Goal: Task Accomplishment & Management: Complete application form

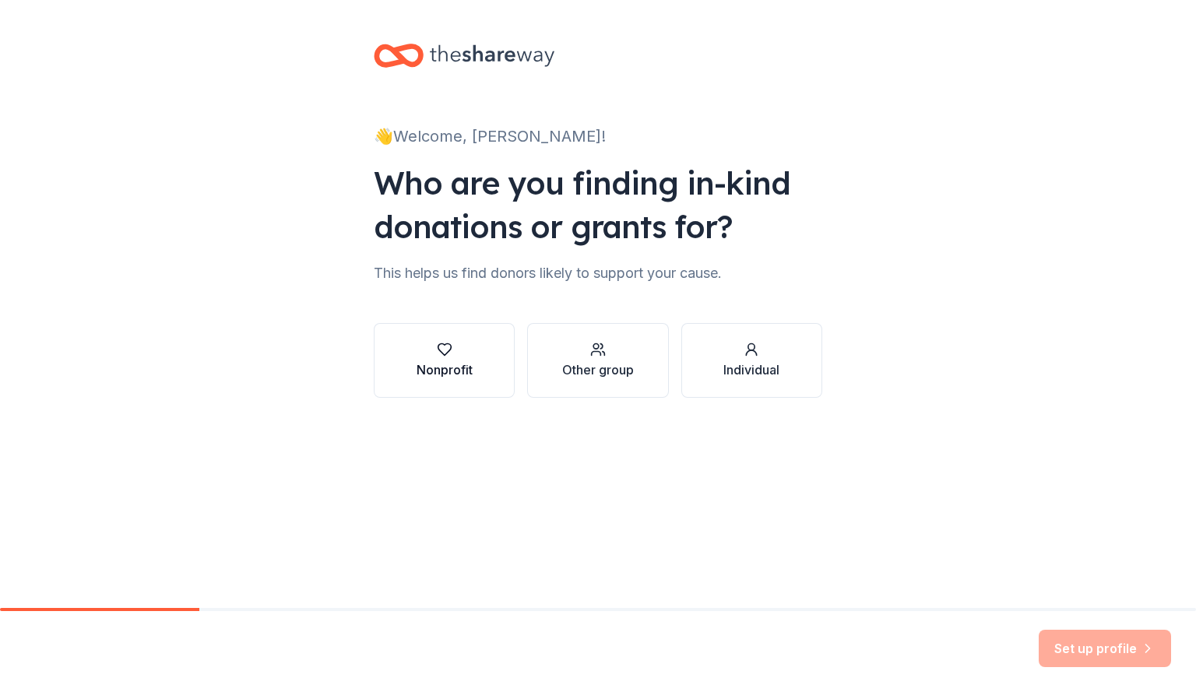
click at [491, 352] on button "Nonprofit" at bounding box center [444, 360] width 141 height 75
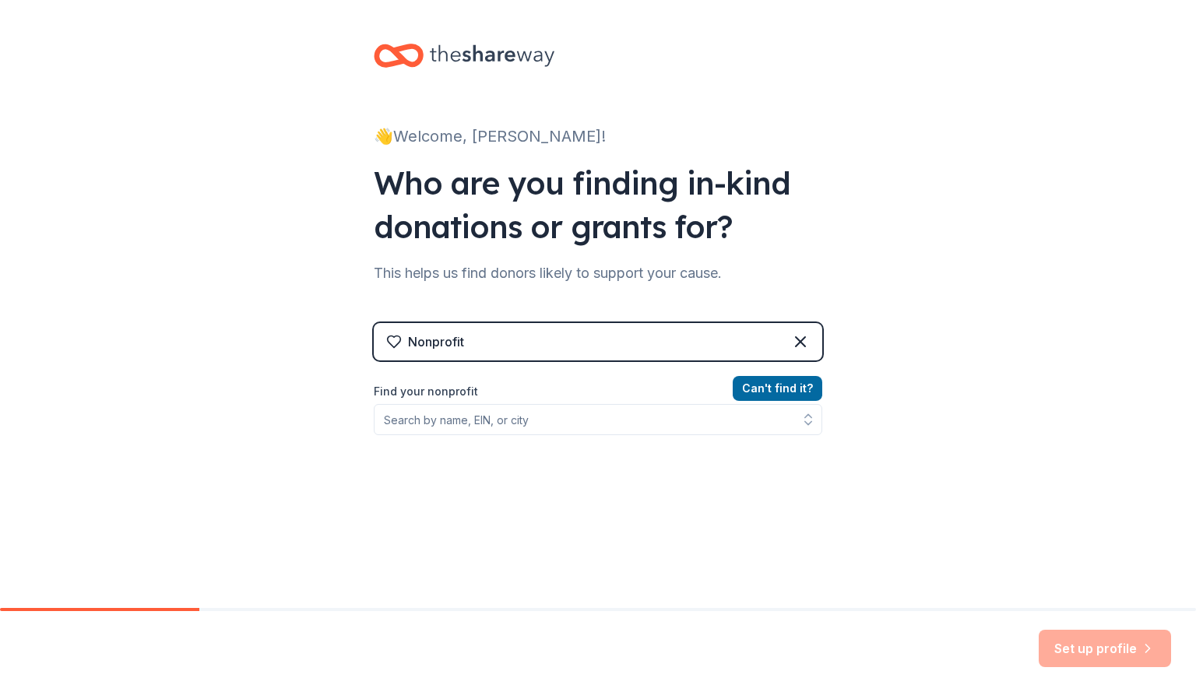
click at [714, 435] on div "Can ' t find it? Find your nonprofit" at bounding box center [598, 469] width 448 height 181
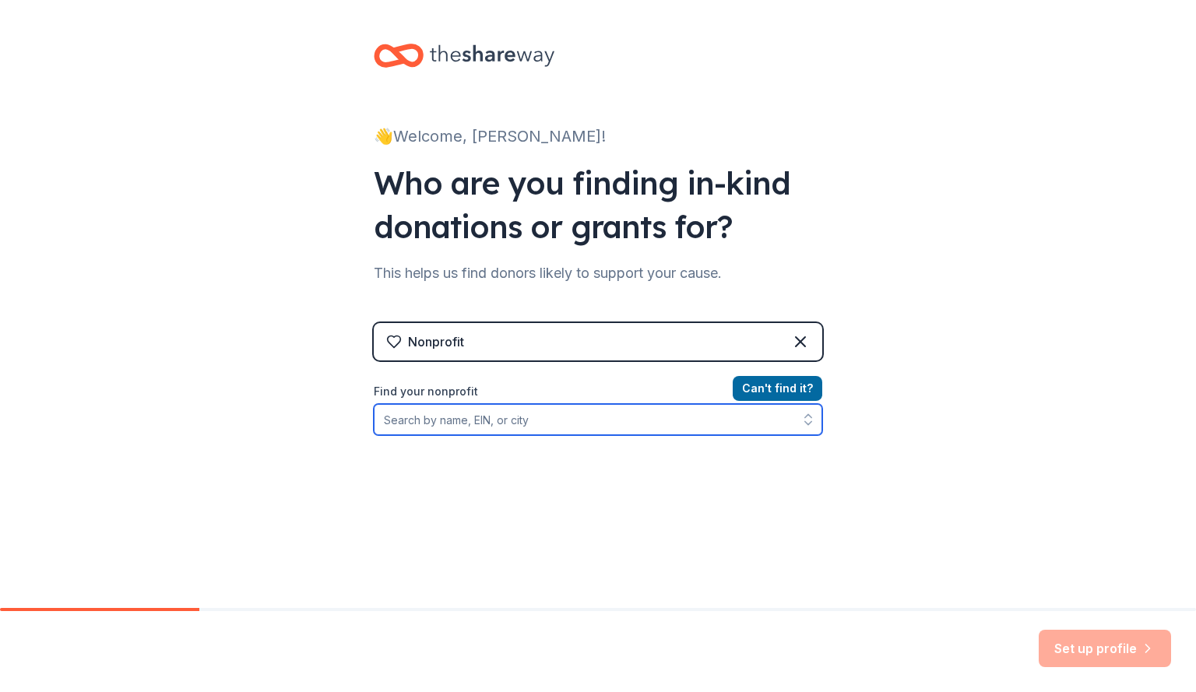
click at [777, 426] on input "Find your nonprofit" at bounding box center [598, 419] width 448 height 31
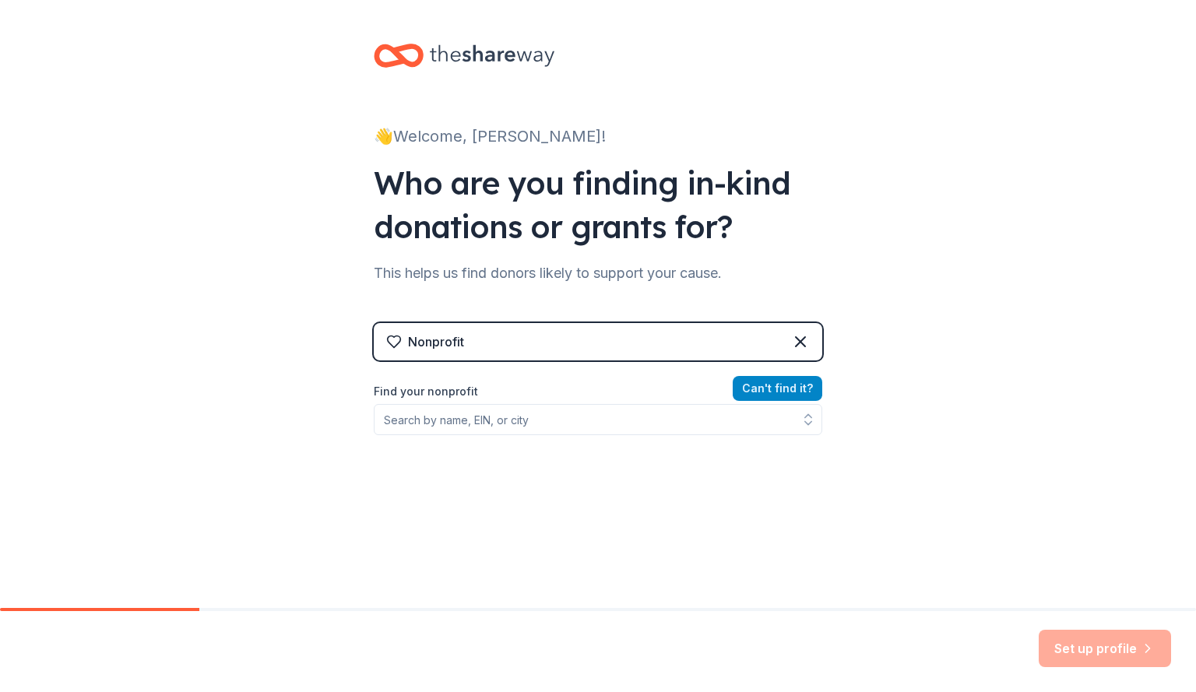
click at [803, 388] on button "Can ' t find it?" at bounding box center [778, 388] width 90 height 25
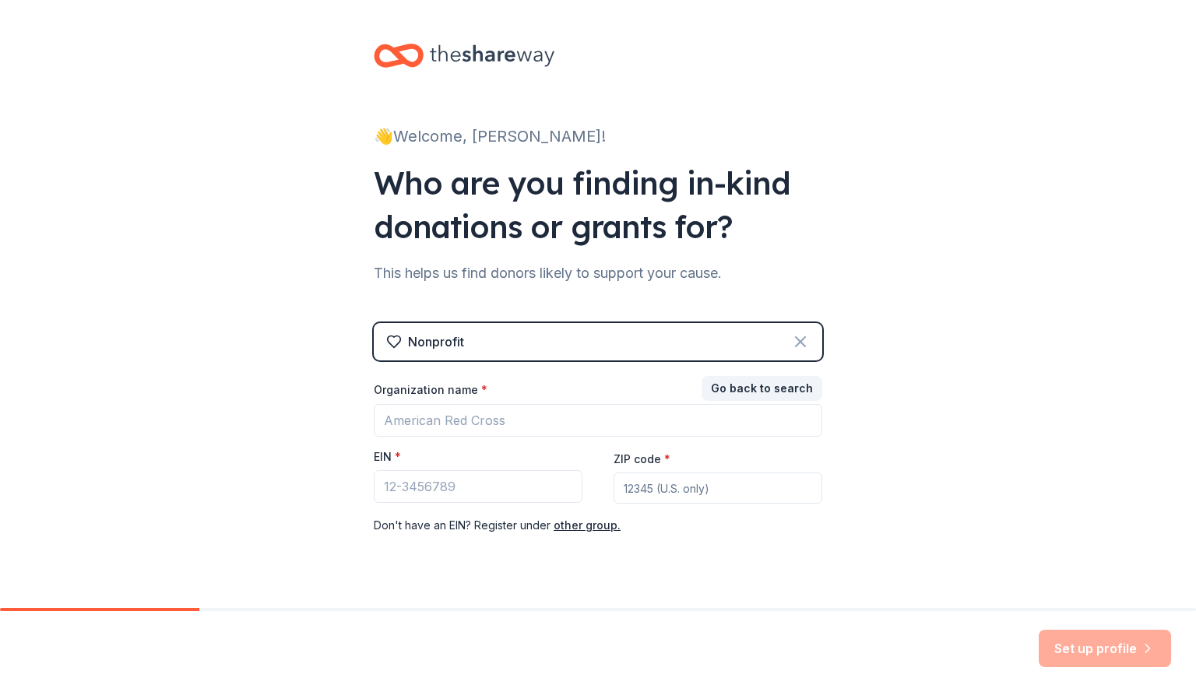
click at [793, 337] on icon at bounding box center [800, 341] width 19 height 19
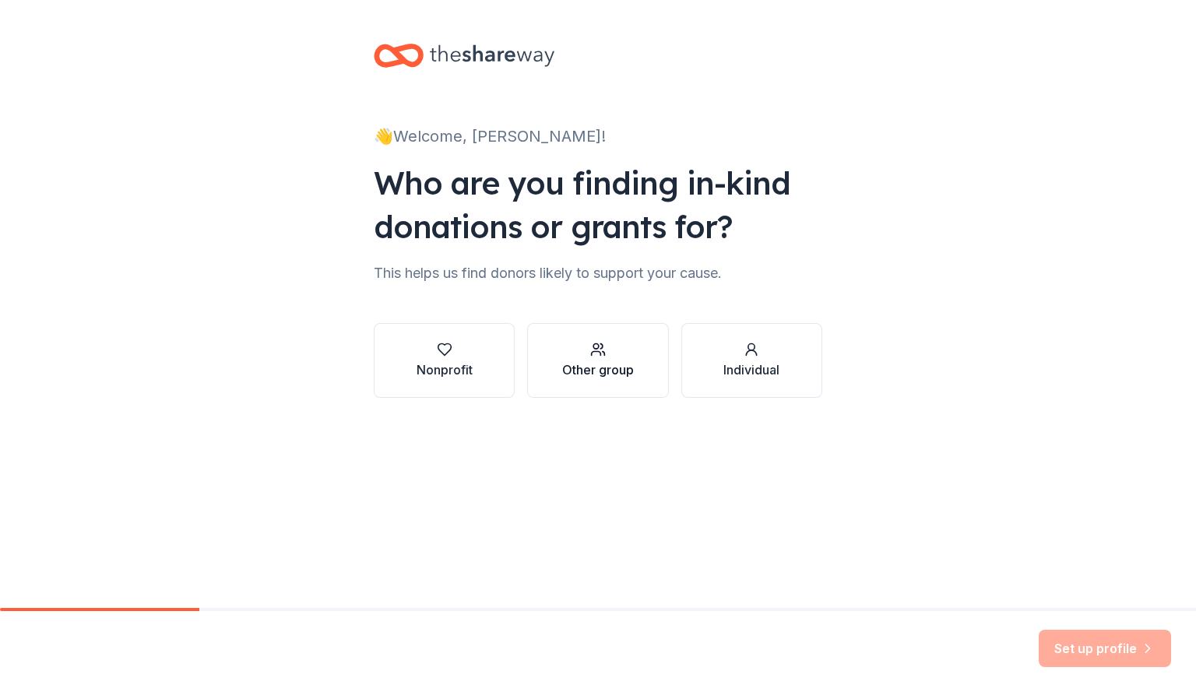
click at [583, 354] on div "button" at bounding box center [598, 350] width 72 height 16
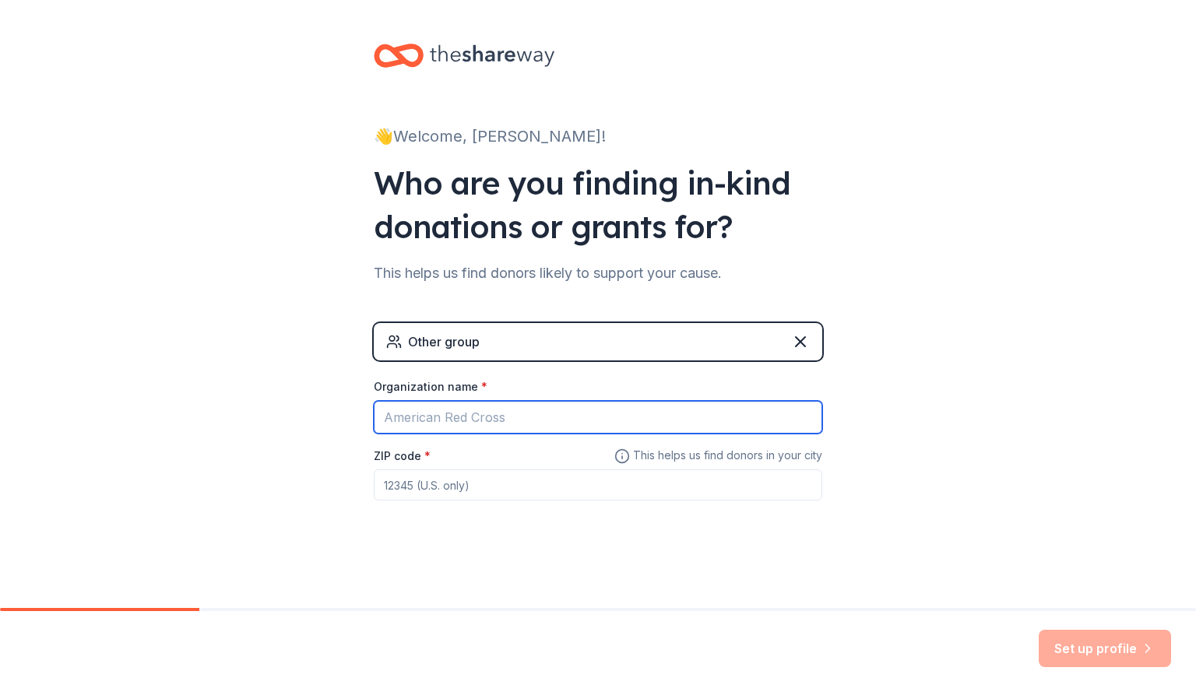
click at [532, 416] on input "Organization name *" at bounding box center [598, 417] width 448 height 33
click at [444, 422] on input "Alpha Detla Pi" at bounding box center [598, 417] width 448 height 33
type input "Alpha Delta Pi"
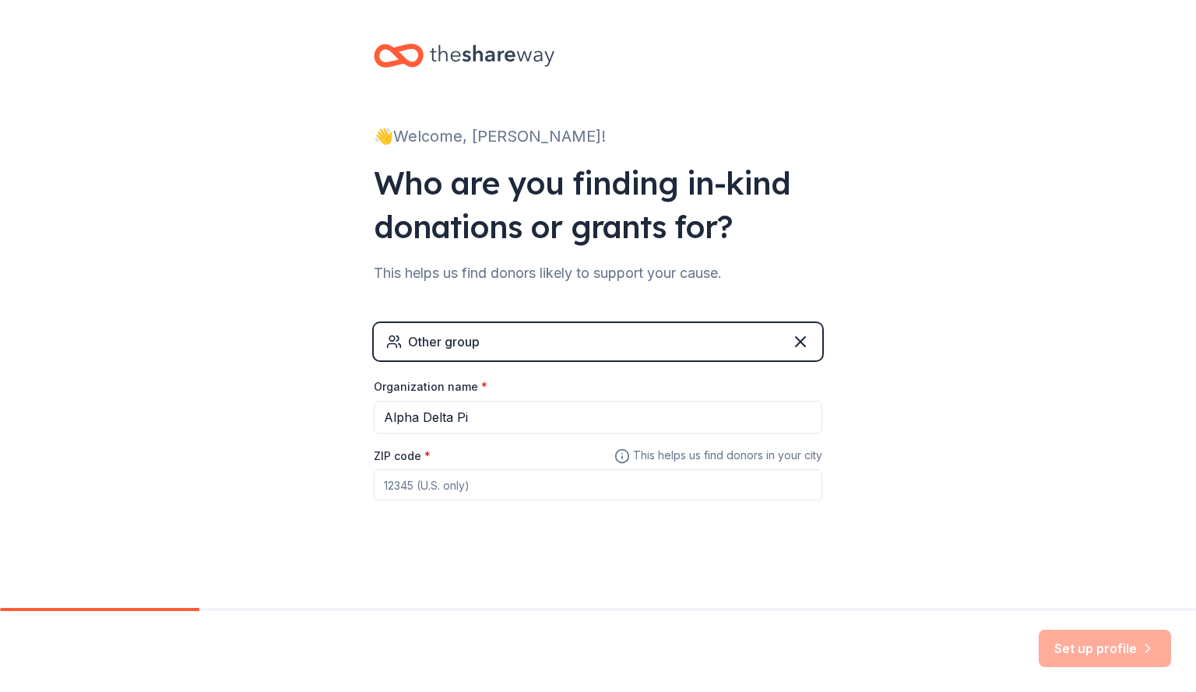
click at [458, 486] on input "ZIP code *" at bounding box center [598, 484] width 448 height 31
type input "44310"
click at [1137, 652] on button "Set up profile" at bounding box center [1104, 648] width 132 height 37
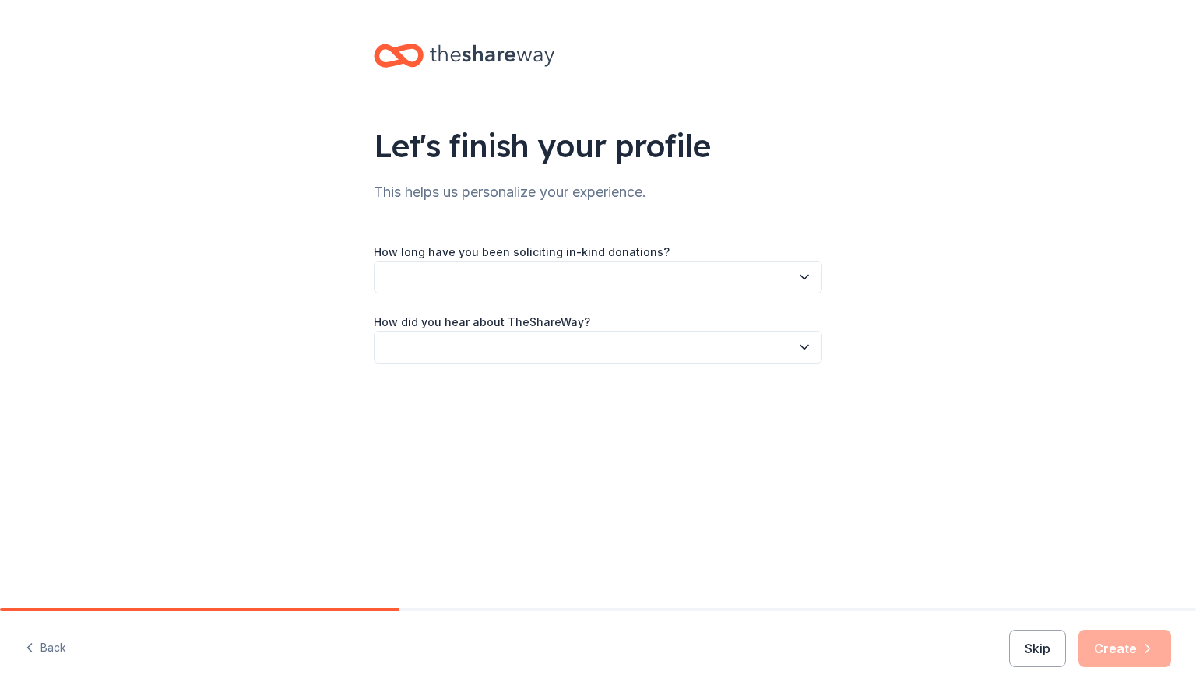
click at [777, 271] on button "button" at bounding box center [598, 277] width 448 height 33
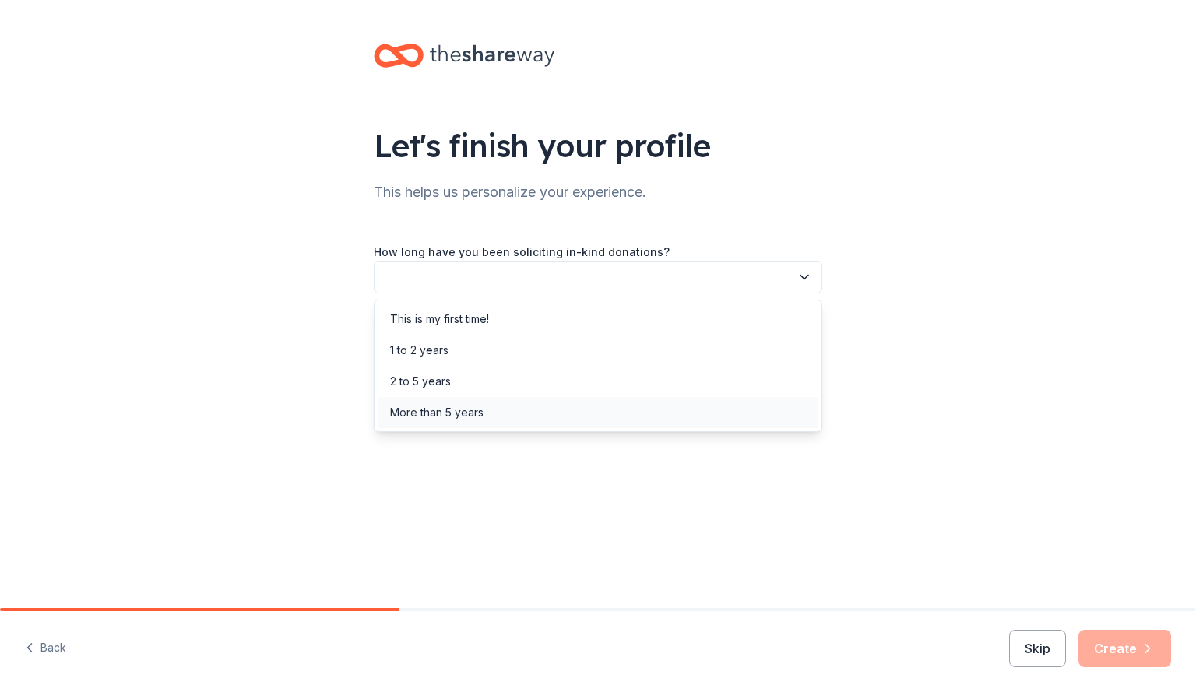
click at [654, 413] on div "More than 5 years" at bounding box center [598, 412] width 441 height 31
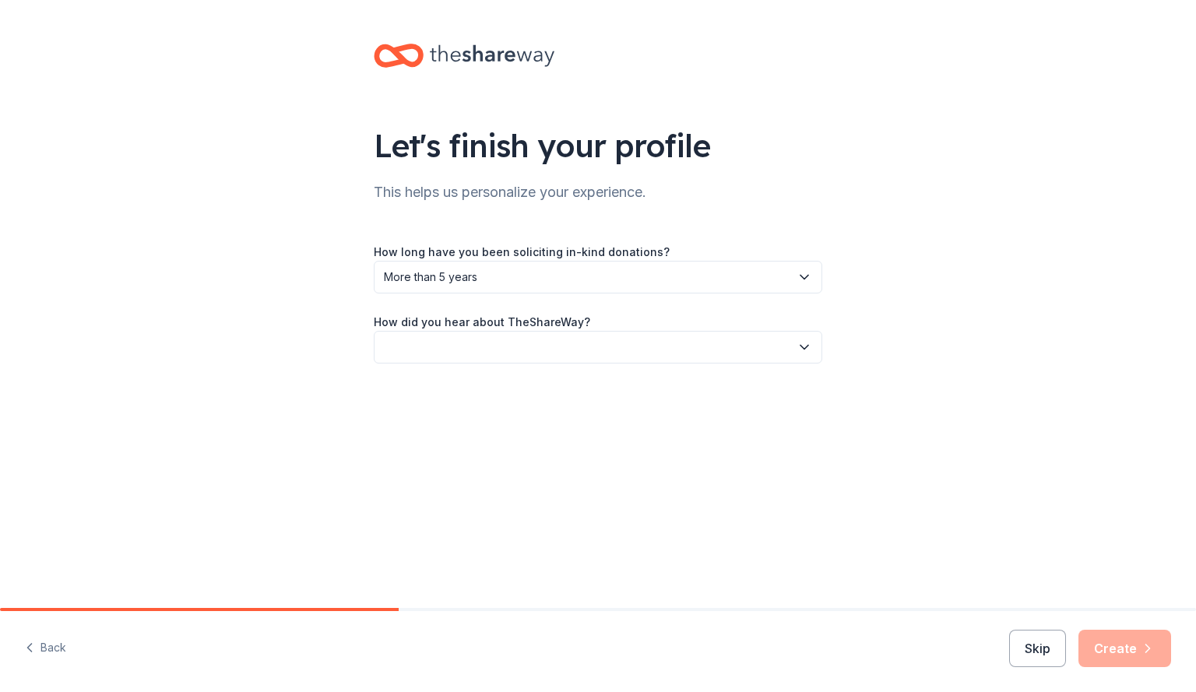
click at [674, 350] on button "button" at bounding box center [598, 347] width 448 height 33
click at [666, 388] on div "Friend or colleague" at bounding box center [598, 389] width 441 height 31
click at [1110, 646] on button "Create" at bounding box center [1124, 648] width 93 height 37
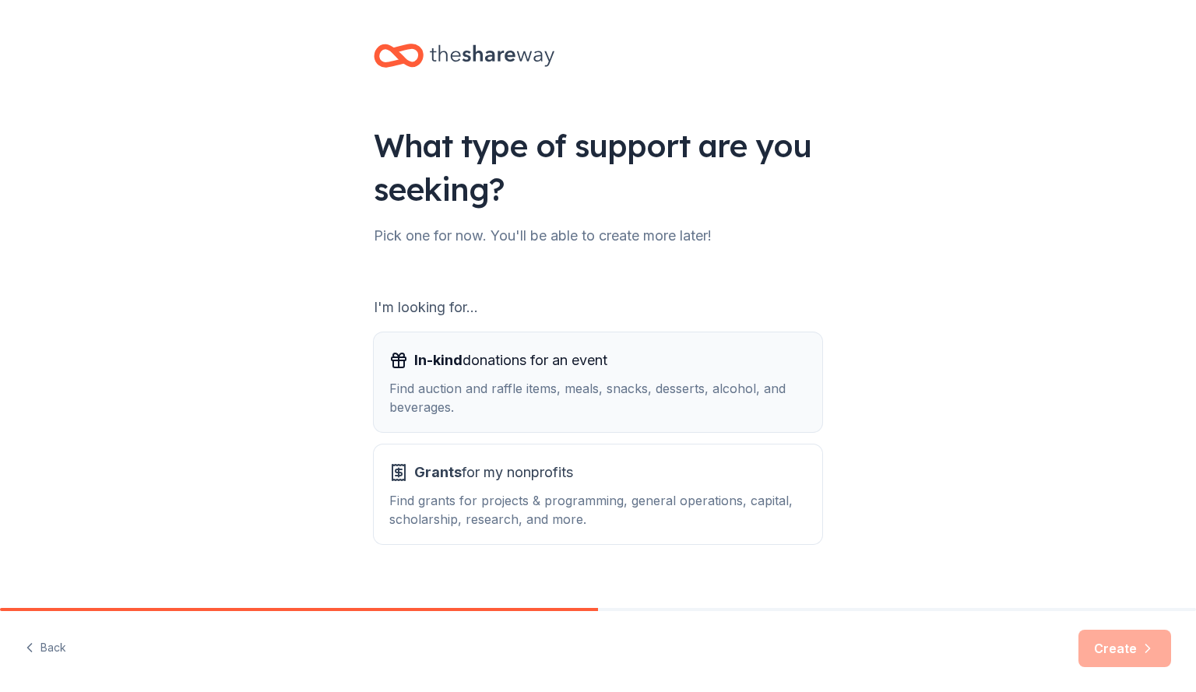
click at [683, 381] on div "Find auction and raffle items, meals, snacks, desserts, alcohol, and beverages." at bounding box center [597, 397] width 417 height 37
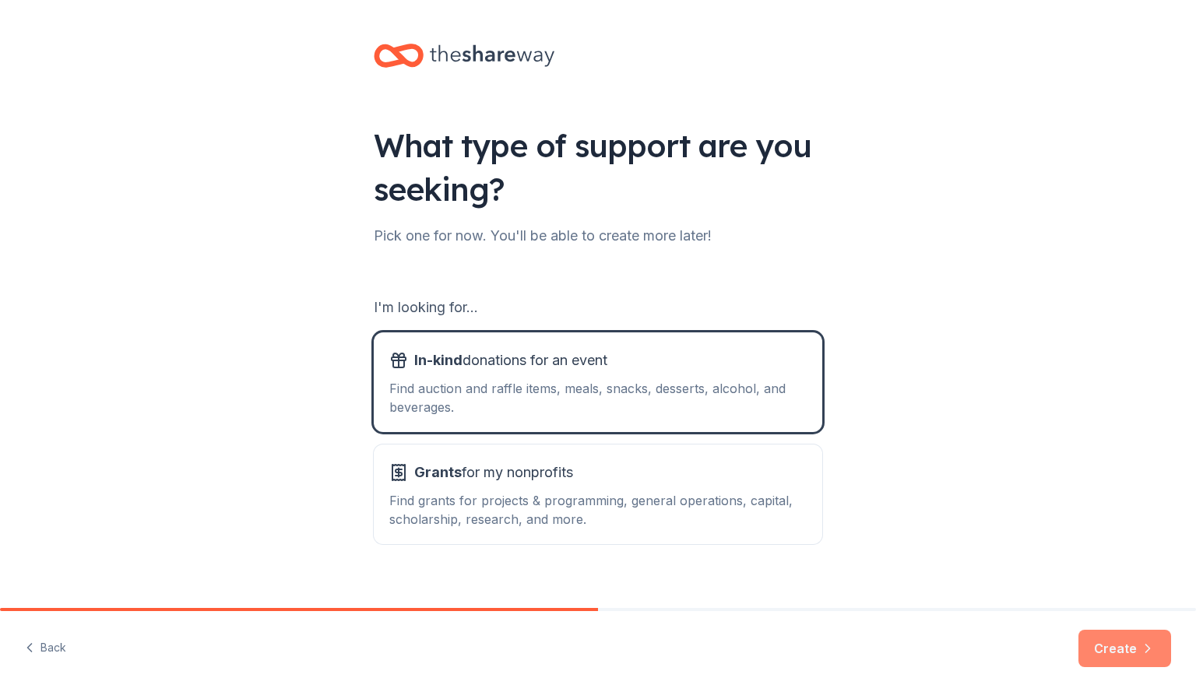
click at [1130, 652] on button "Create" at bounding box center [1124, 648] width 93 height 37
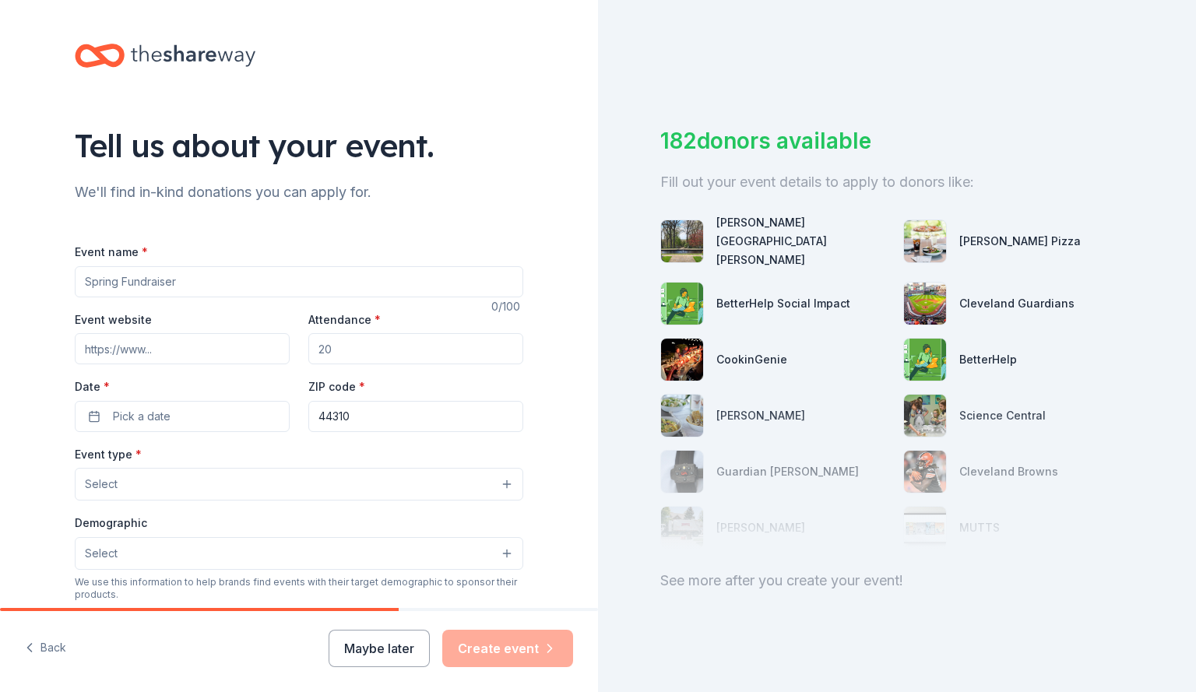
click at [437, 292] on input "Event name *" at bounding box center [299, 281] width 448 height 31
type input "Silent Auction"
click at [455, 350] on input "Attendance *" at bounding box center [415, 348] width 215 height 31
type input "200"
click at [248, 415] on button "Pick a date" at bounding box center [182, 416] width 215 height 31
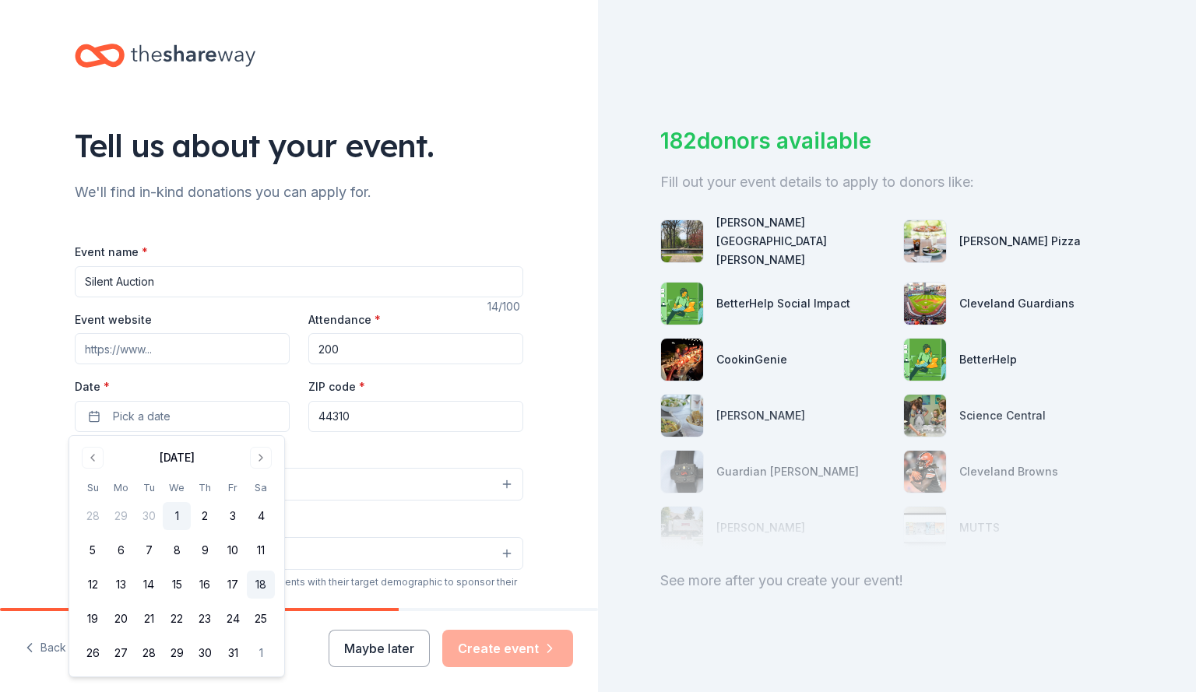
click at [259, 577] on button "18" at bounding box center [261, 585] width 28 height 28
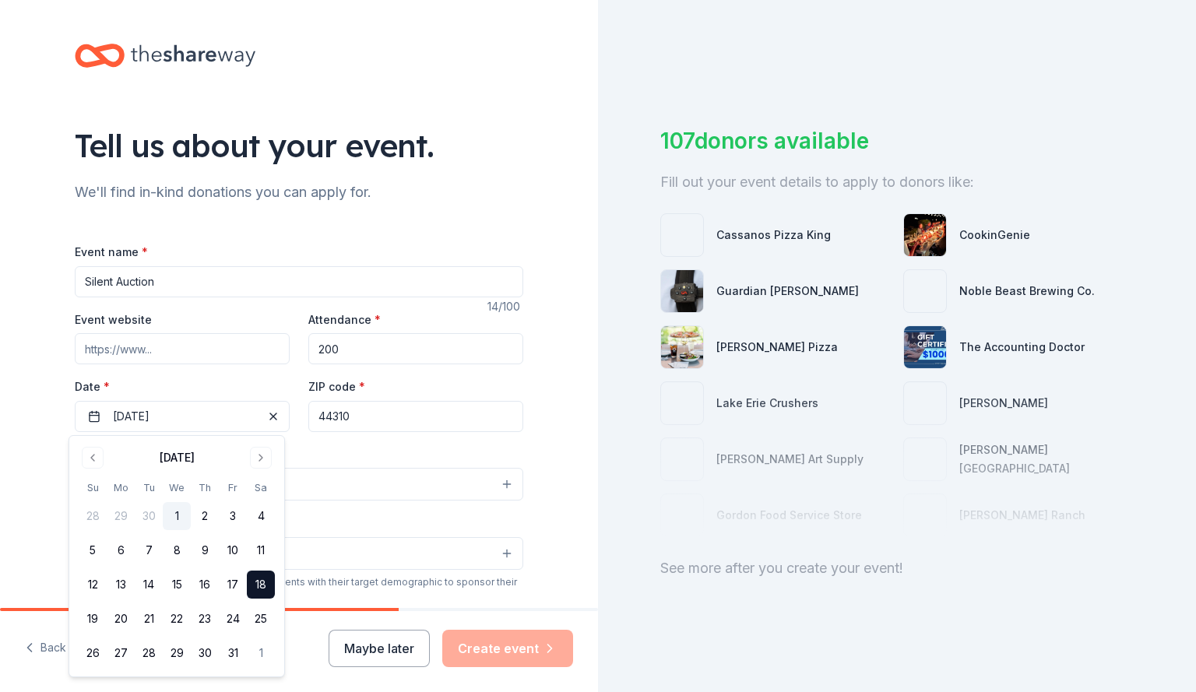
click at [364, 454] on div "Event type * Select" at bounding box center [299, 472] width 448 height 57
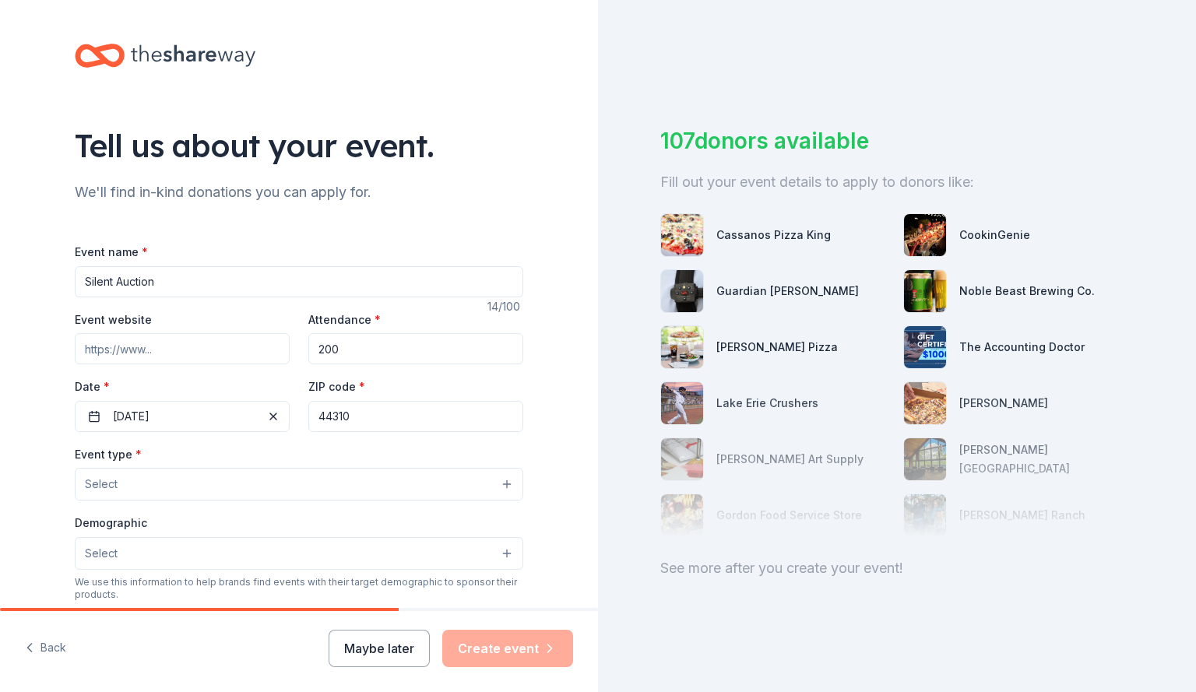
click at [325, 491] on button "Select" at bounding box center [299, 484] width 448 height 33
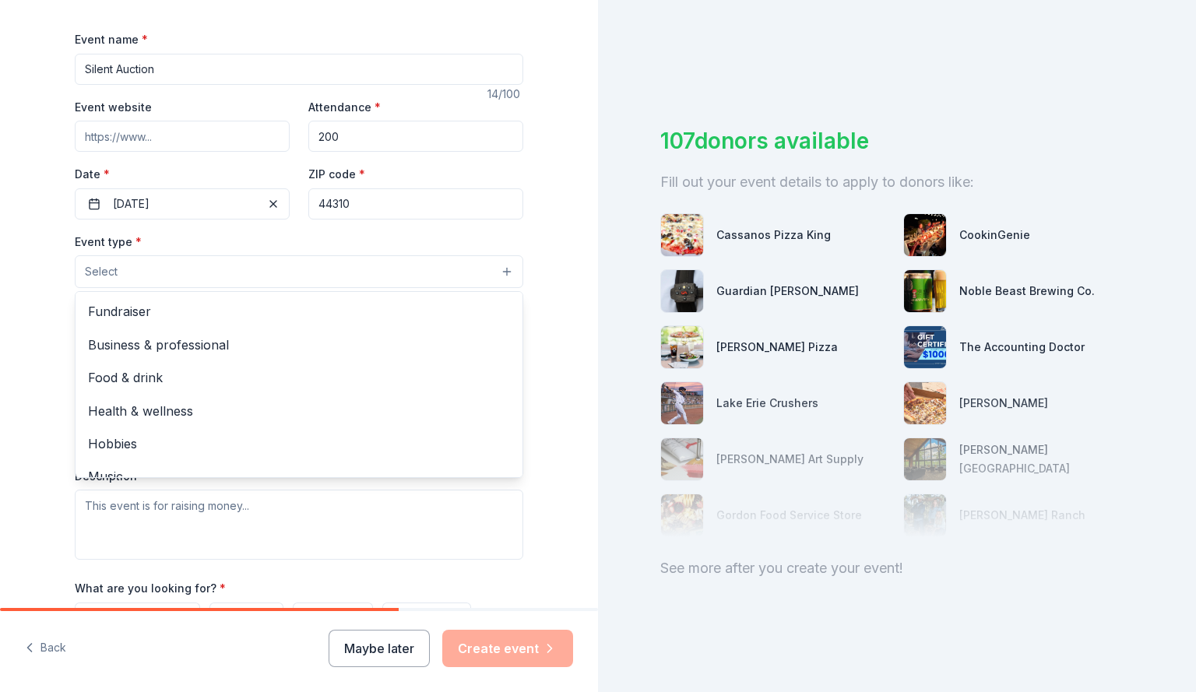
scroll to position [228, 0]
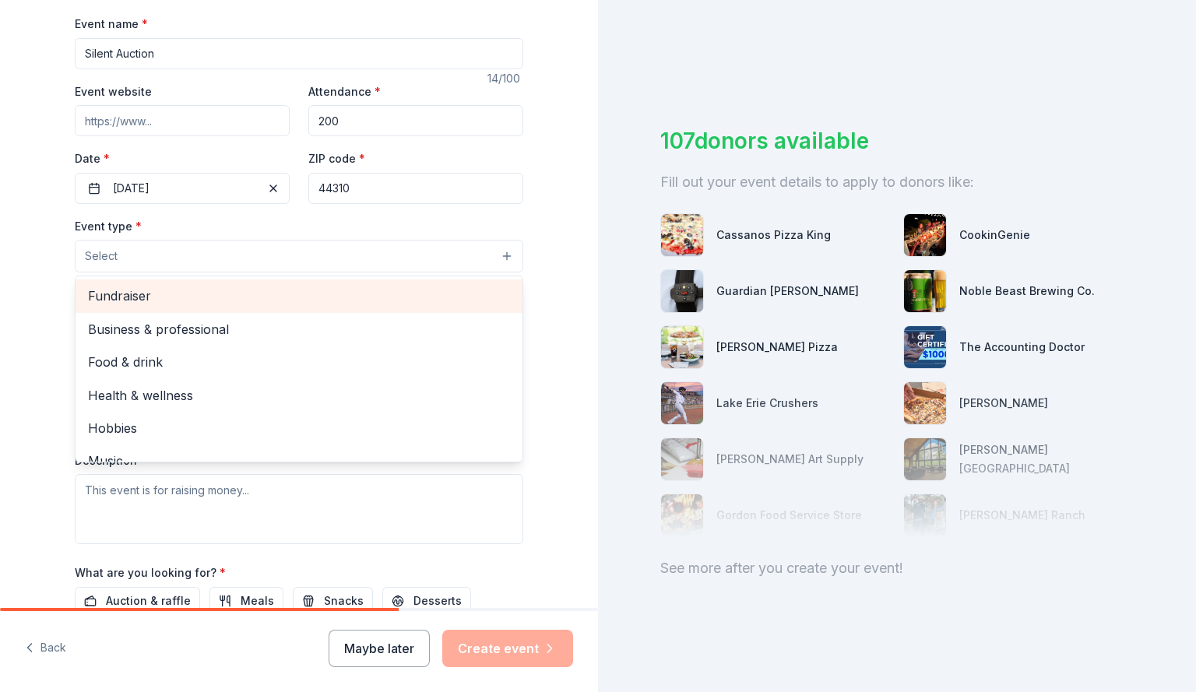
click at [318, 300] on span "Fundraiser" at bounding box center [299, 296] width 422 height 20
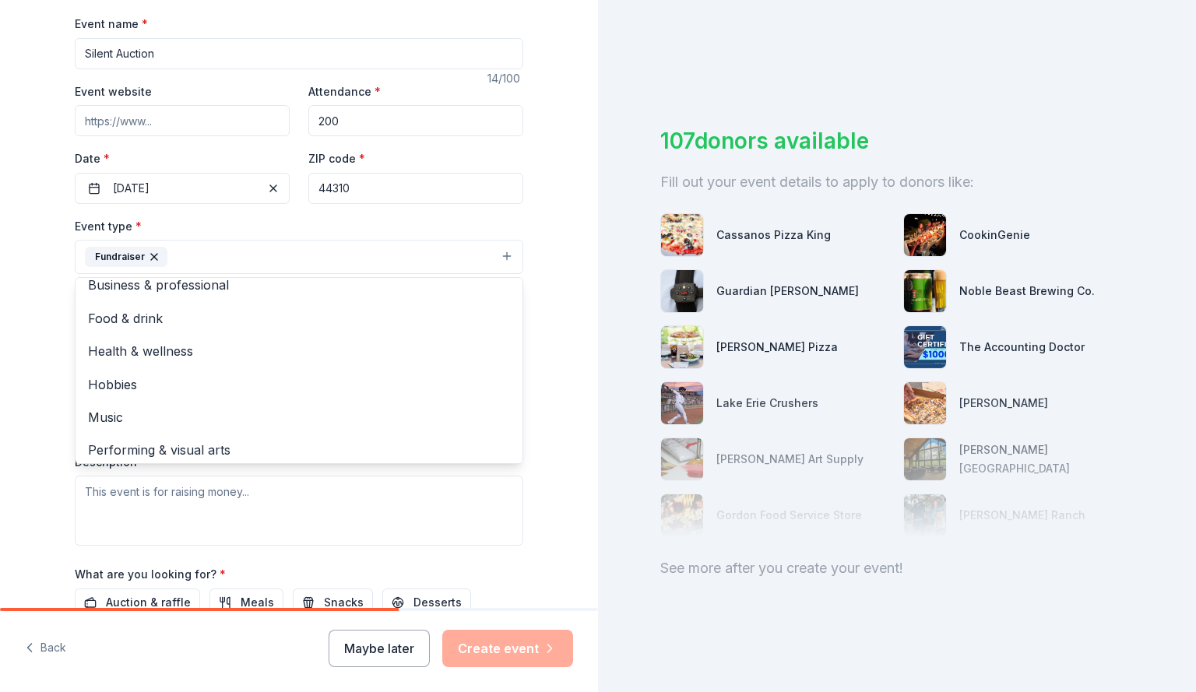
scroll to position [19, 0]
click at [555, 336] on div "Tell us about your event. We'll find in-kind donations you can apply for. Event…" at bounding box center [299, 291] width 598 height 1038
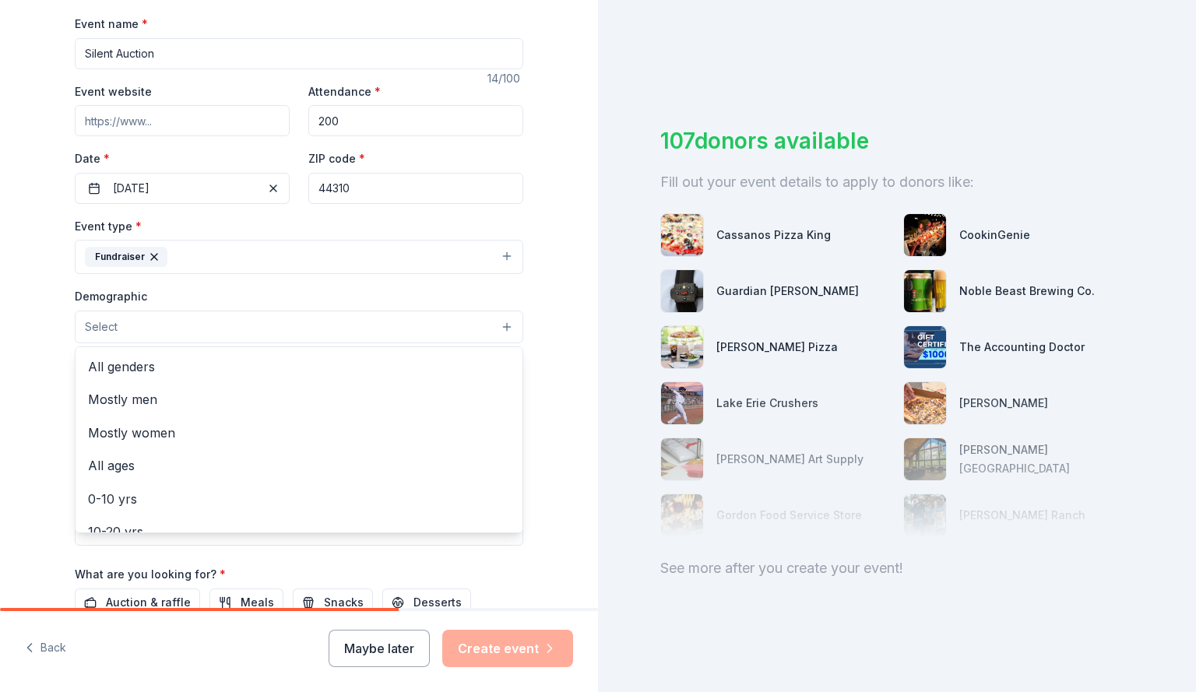
click at [319, 335] on button "Select" at bounding box center [299, 327] width 448 height 33
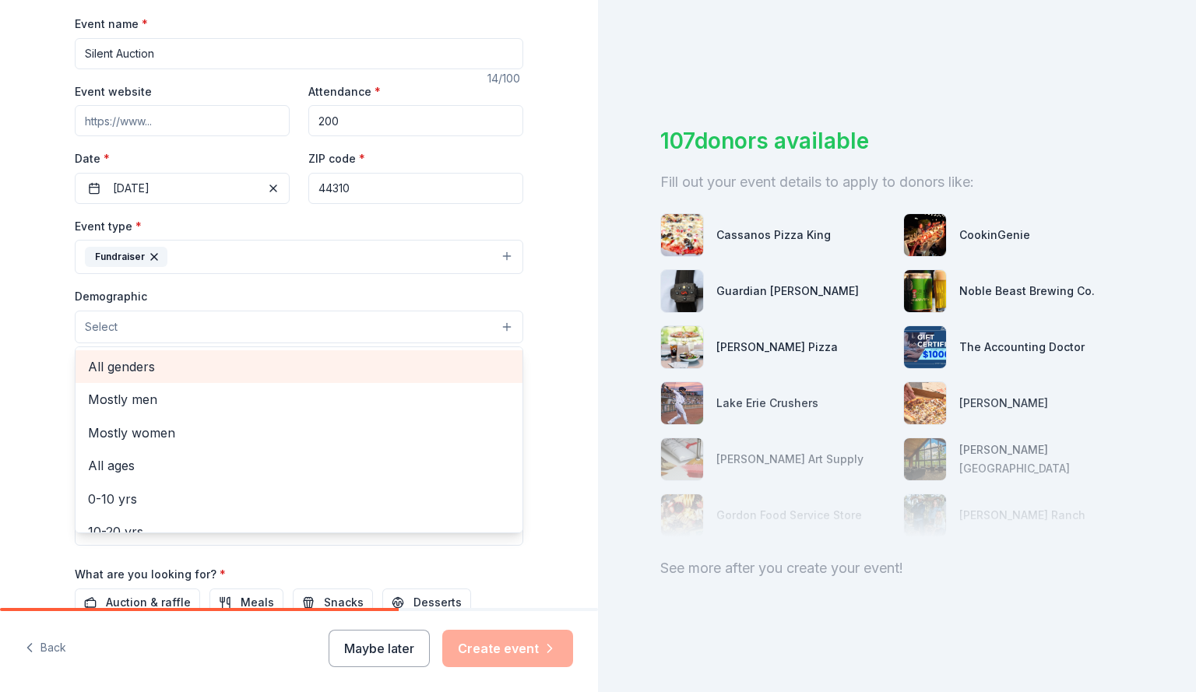
click at [230, 364] on span "All genders" at bounding box center [299, 367] width 422 height 20
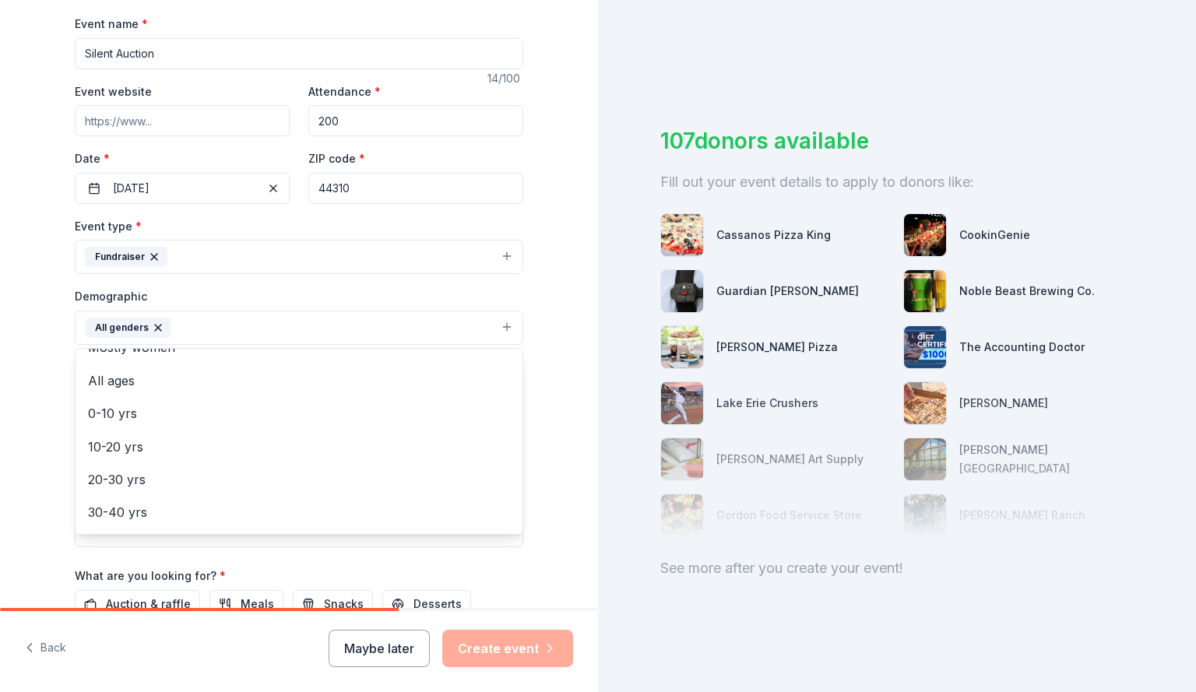
scroll to position [58, 0]
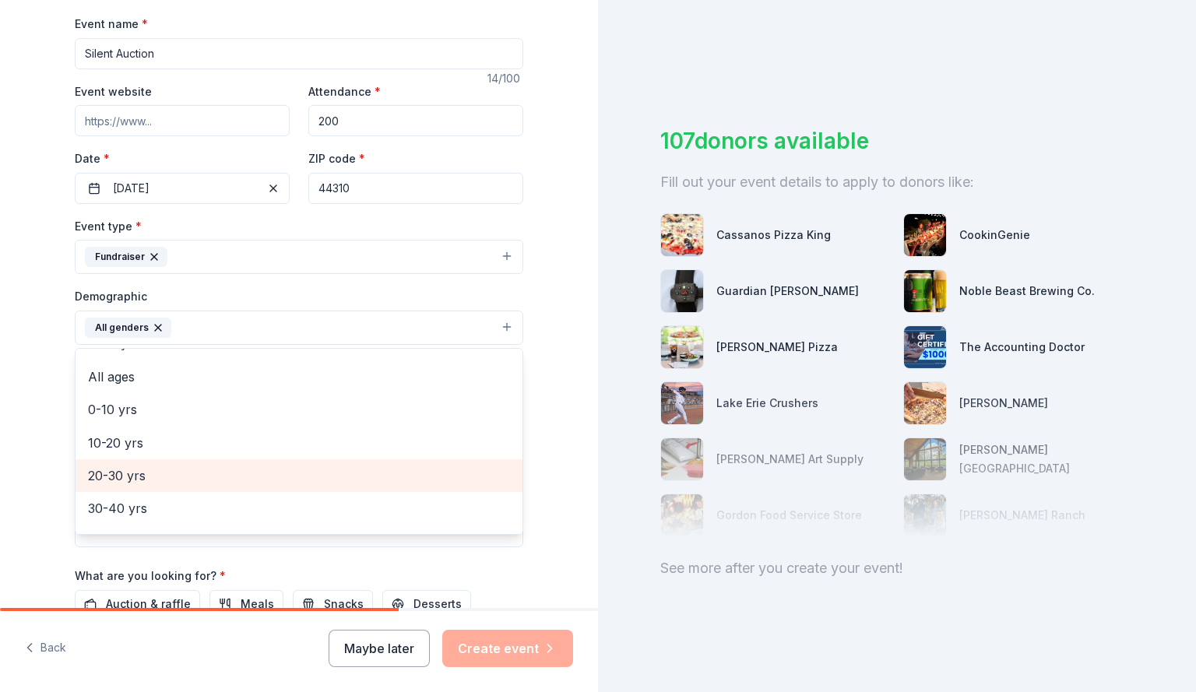
click at [363, 475] on span "20-30 yrs" at bounding box center [299, 476] width 422 height 20
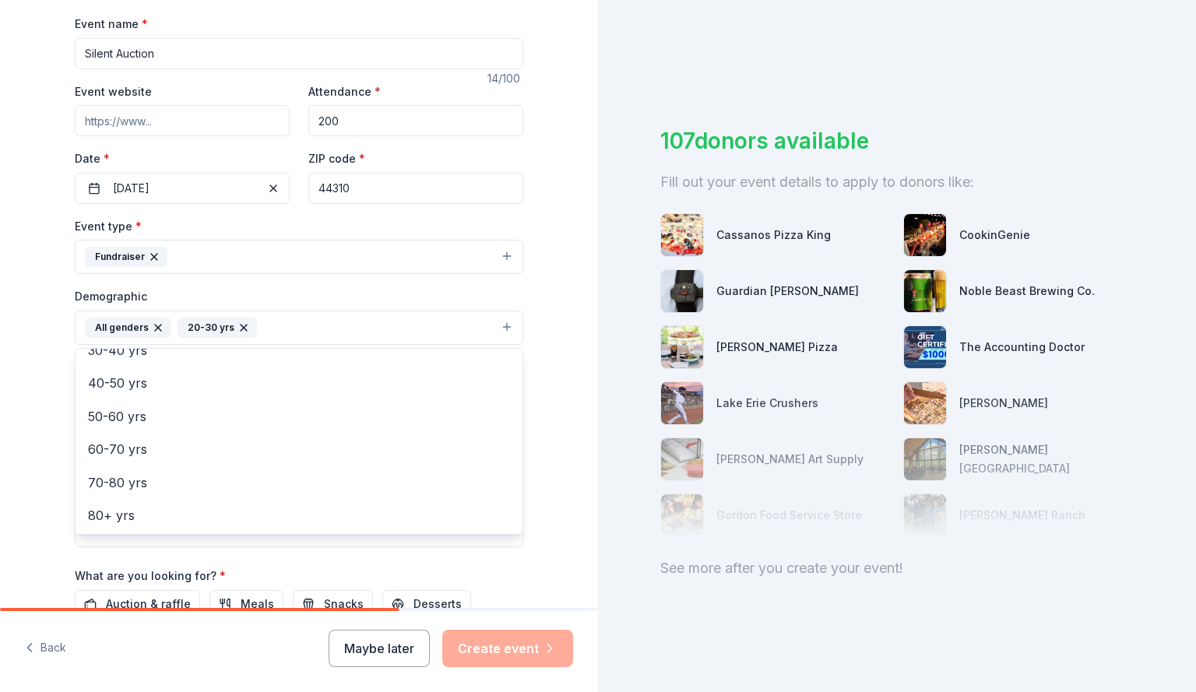
scroll to position [184, 0]
click at [548, 360] on div "Tell us about your event. We'll find in-kind donations you can apply for. Event…" at bounding box center [299, 291] width 598 height 1039
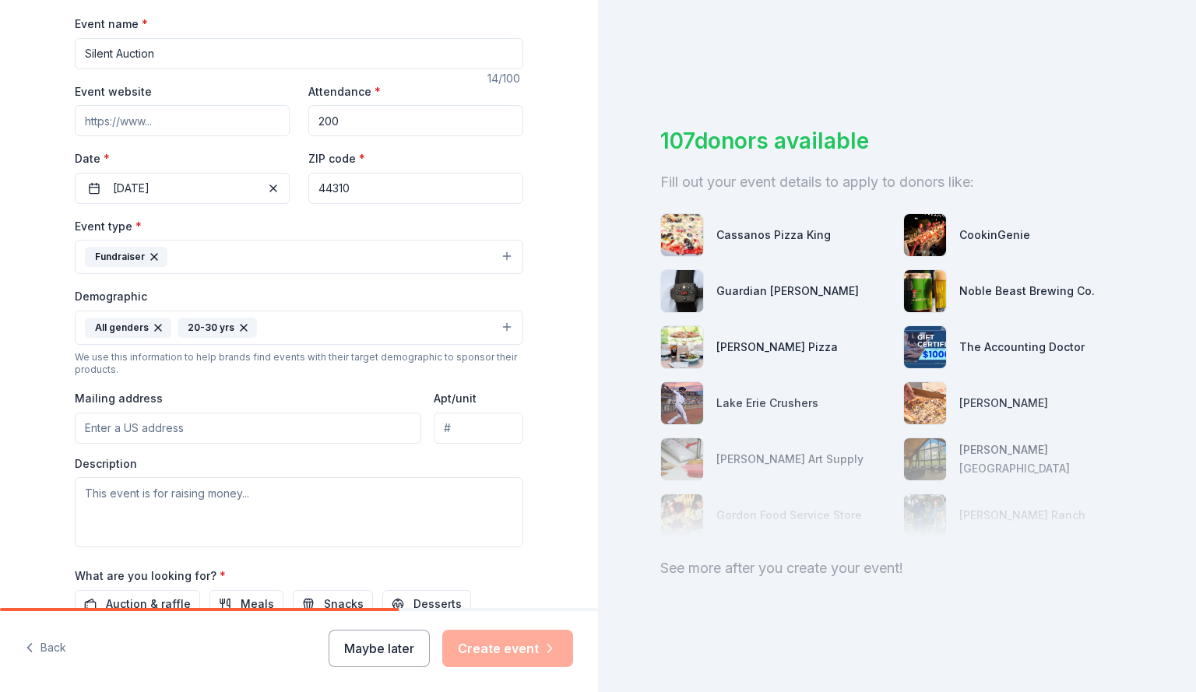
click at [304, 439] on input "Mailing address" at bounding box center [248, 428] width 346 height 31
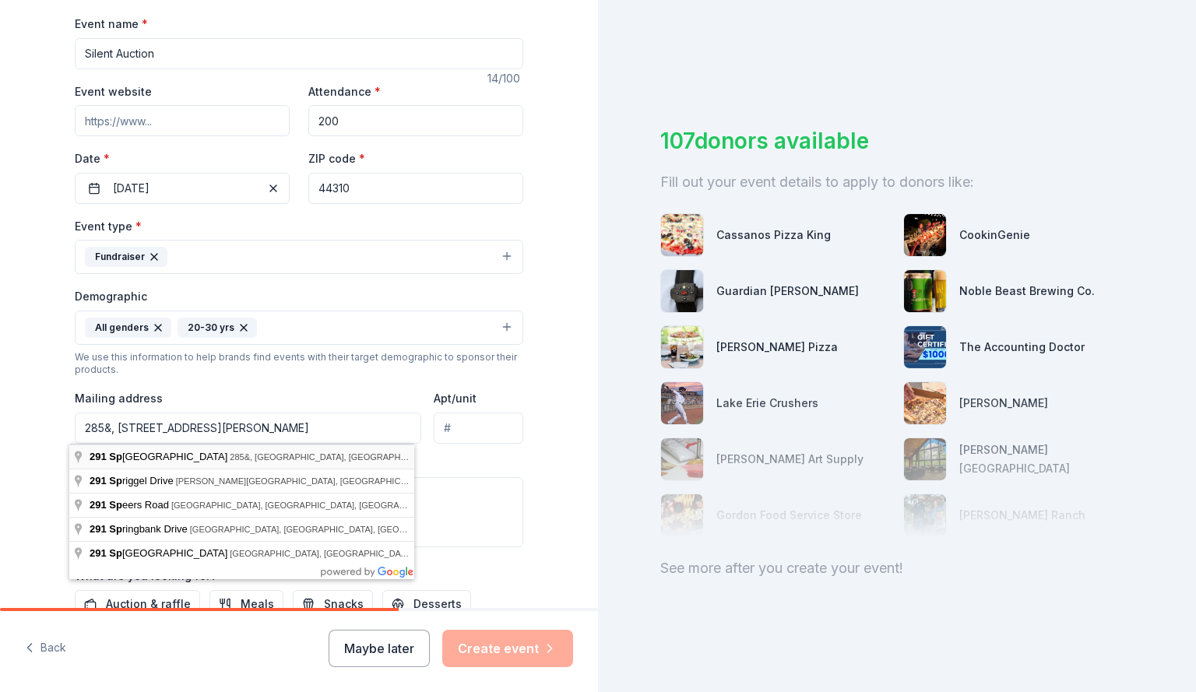
type input "[STREET_ADDRESS][PERSON_NAME]"
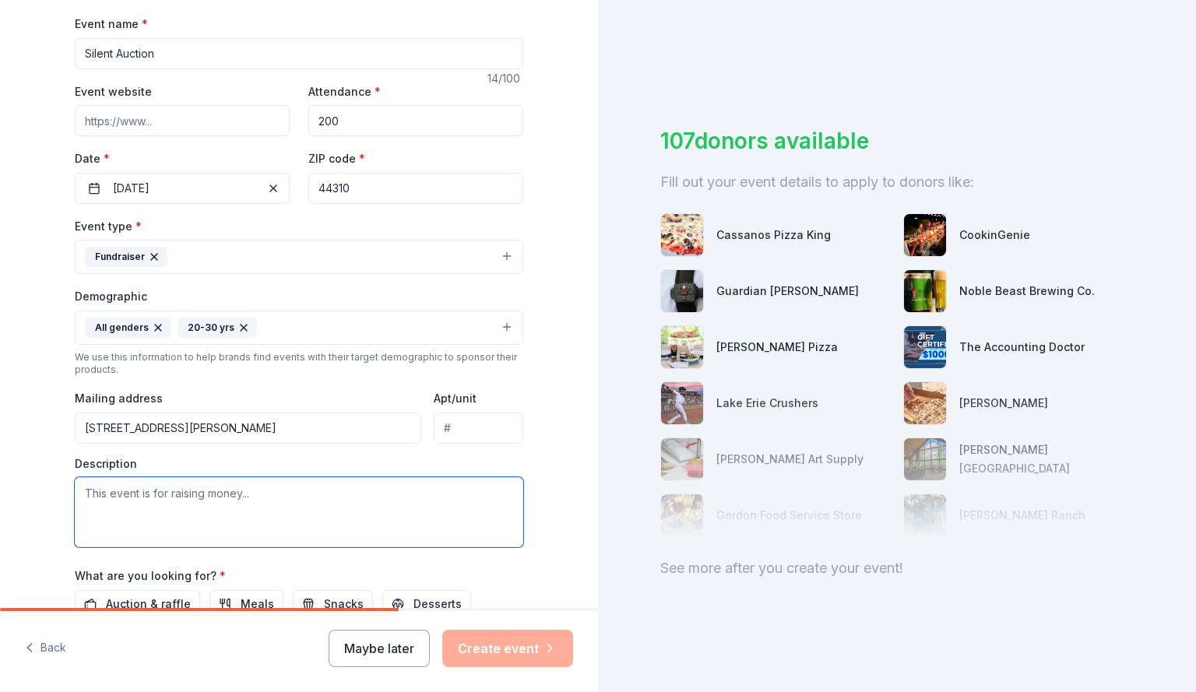
click at [419, 483] on textarea at bounding box center [299, 512] width 448 height 70
click at [257, 489] on textarea "This event is raising money to bennifit" at bounding box center [299, 512] width 448 height 70
click at [261, 505] on textarea "This event is raising money to bennifit" at bounding box center [299, 512] width 448 height 70
click at [257, 501] on textarea "This event is raising money to bennifit" at bounding box center [299, 512] width 448 height 70
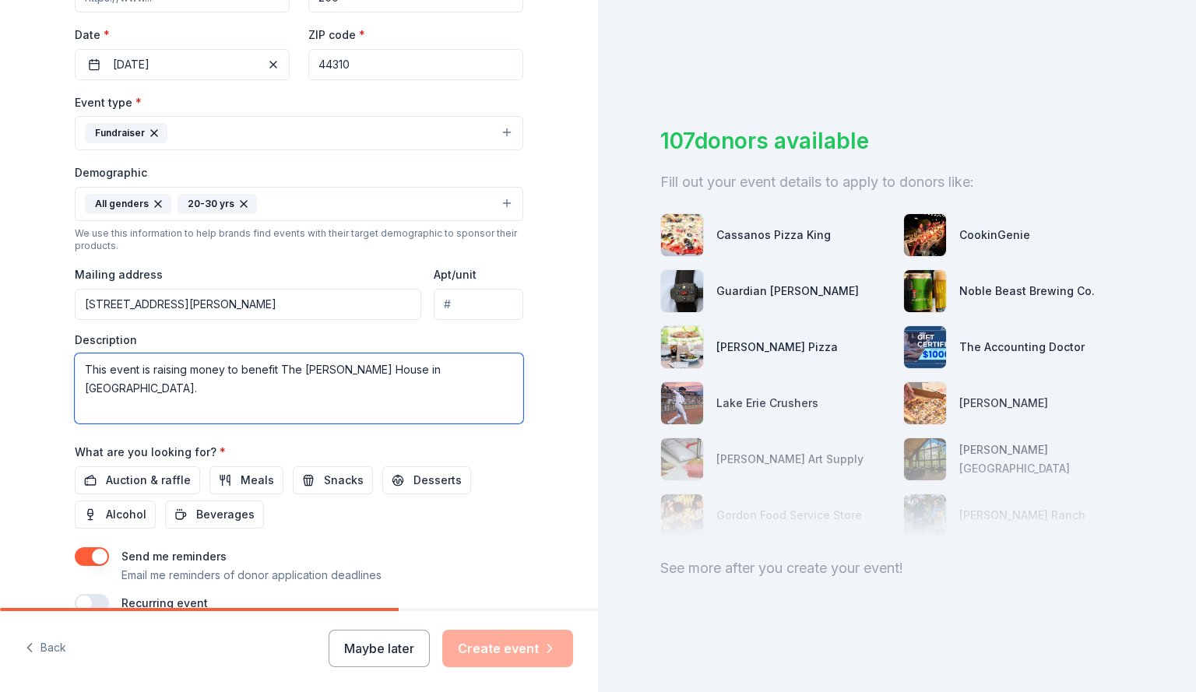
scroll to position [371, 0]
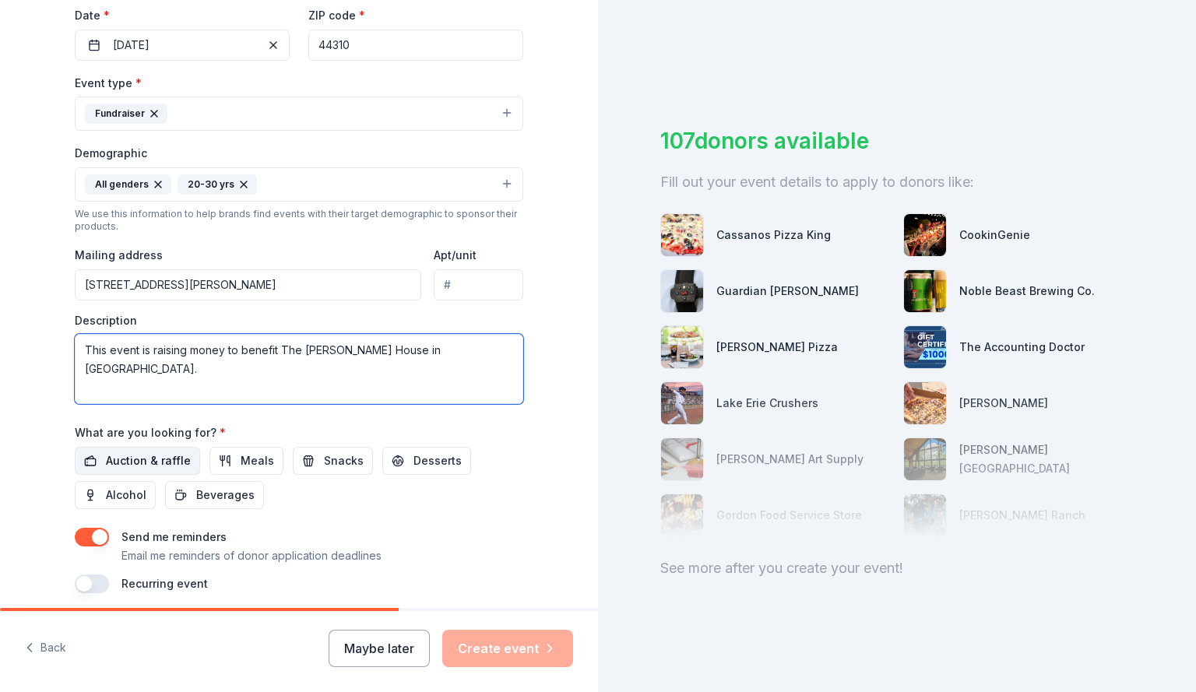
type textarea "This event is raising money to benefit The [PERSON_NAME] House in [GEOGRAPHIC_D…"
click at [137, 462] on span "Auction & raffle" at bounding box center [148, 460] width 85 height 19
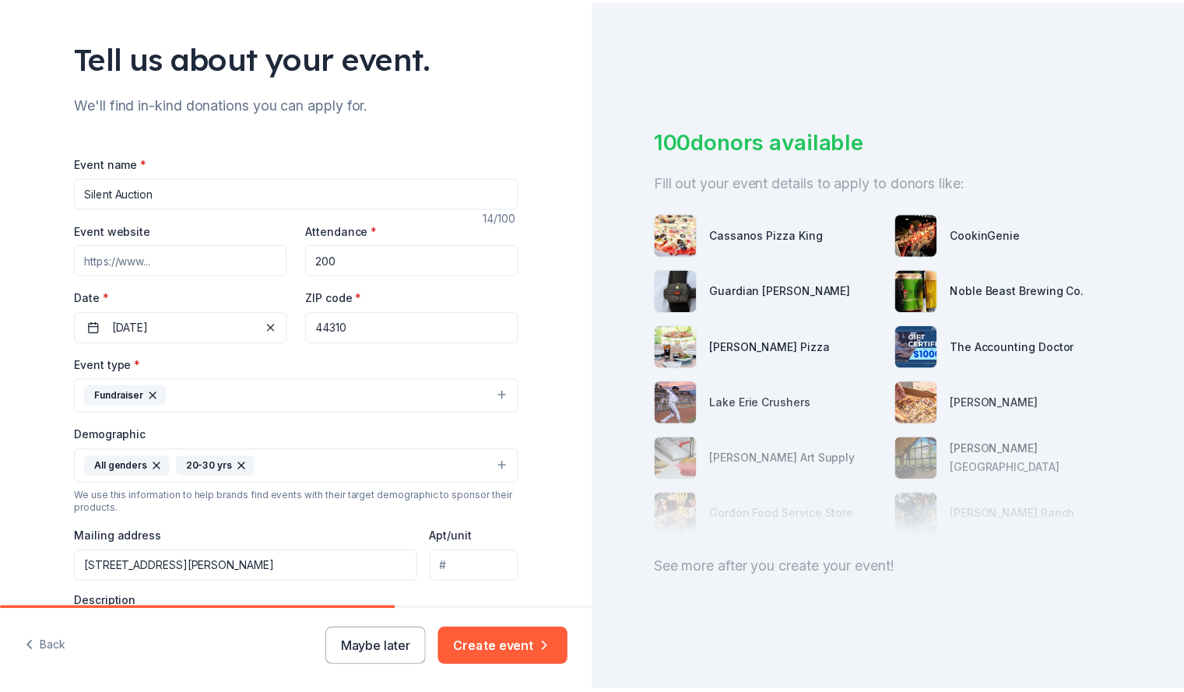
scroll to position [69, 0]
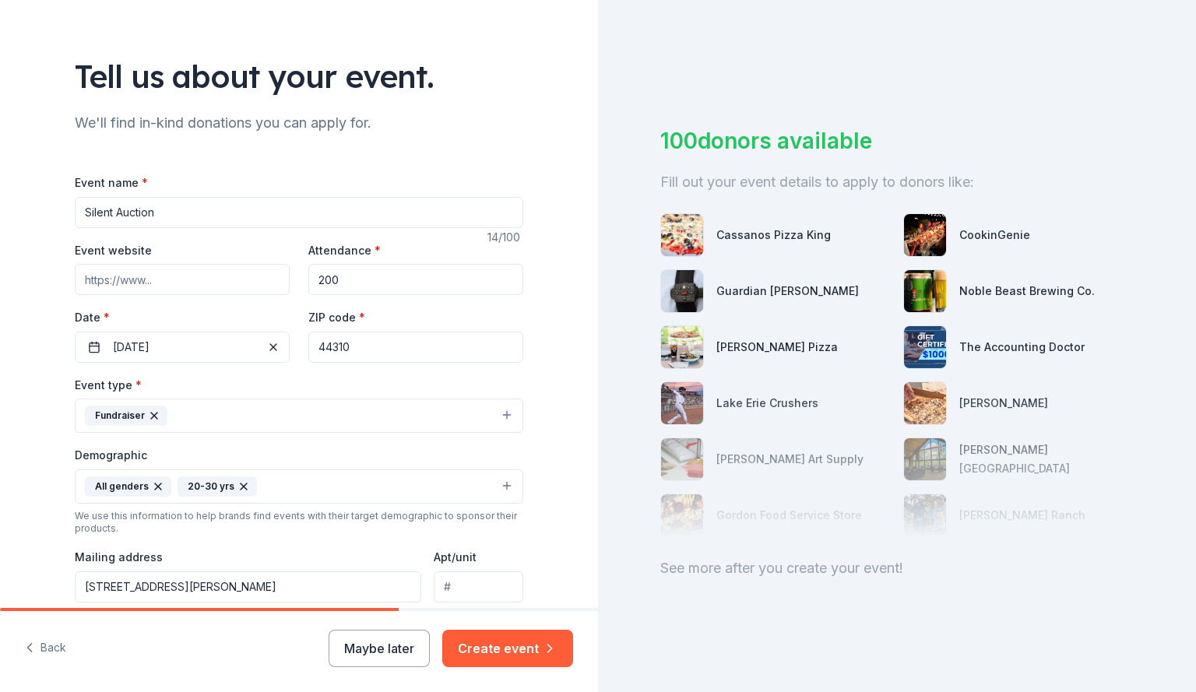
click at [248, 277] on input "Event website" at bounding box center [182, 279] width 215 height 31
paste input "[URL][DOMAIN_NAME]"
type input "[URL][DOMAIN_NAME]"
click at [499, 636] on button "Create event" at bounding box center [507, 648] width 131 height 37
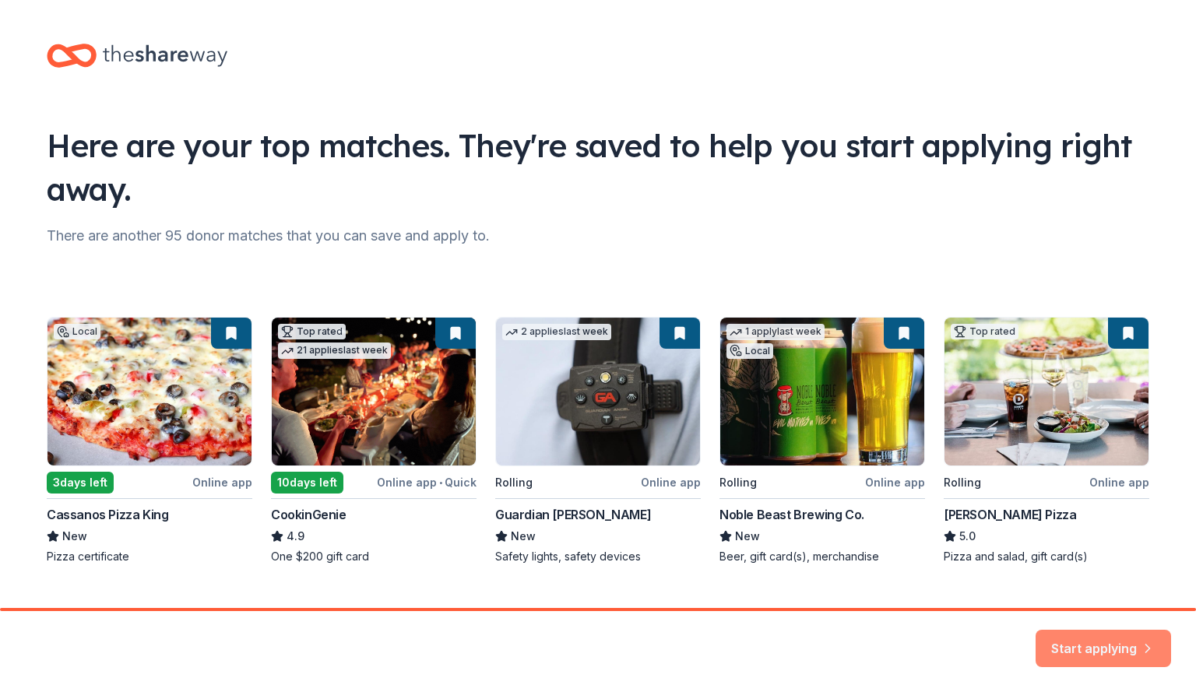
click at [1127, 650] on button "Start applying" at bounding box center [1102, 642] width 135 height 37
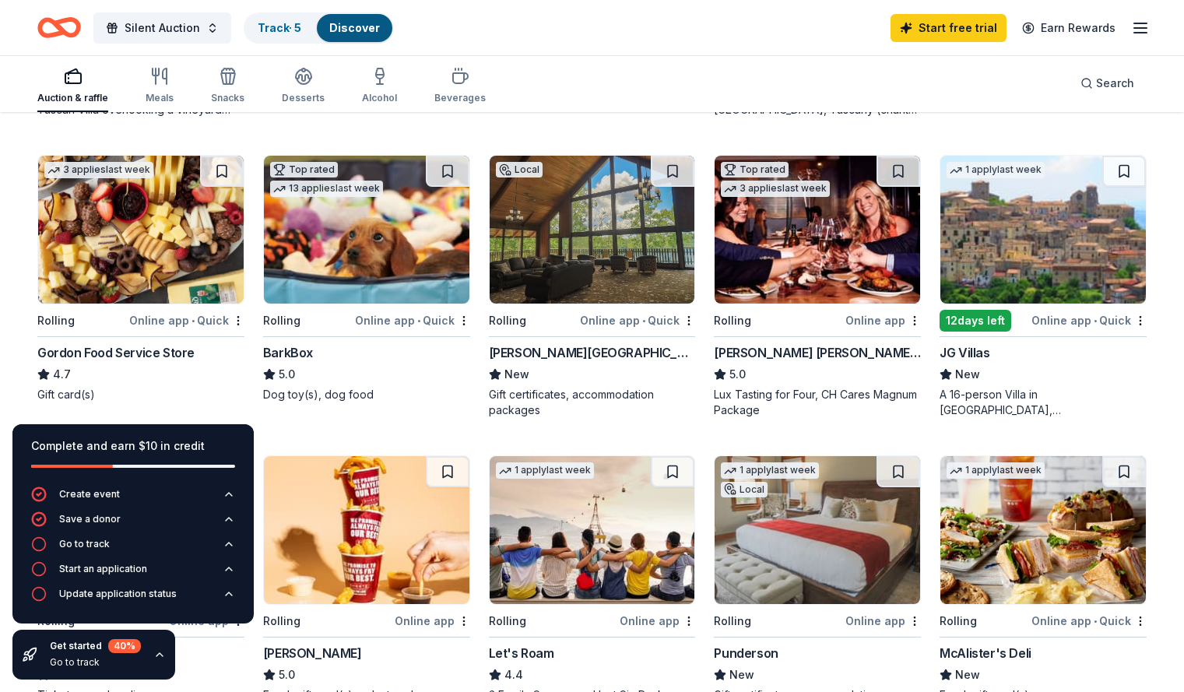
scroll to position [701, 0]
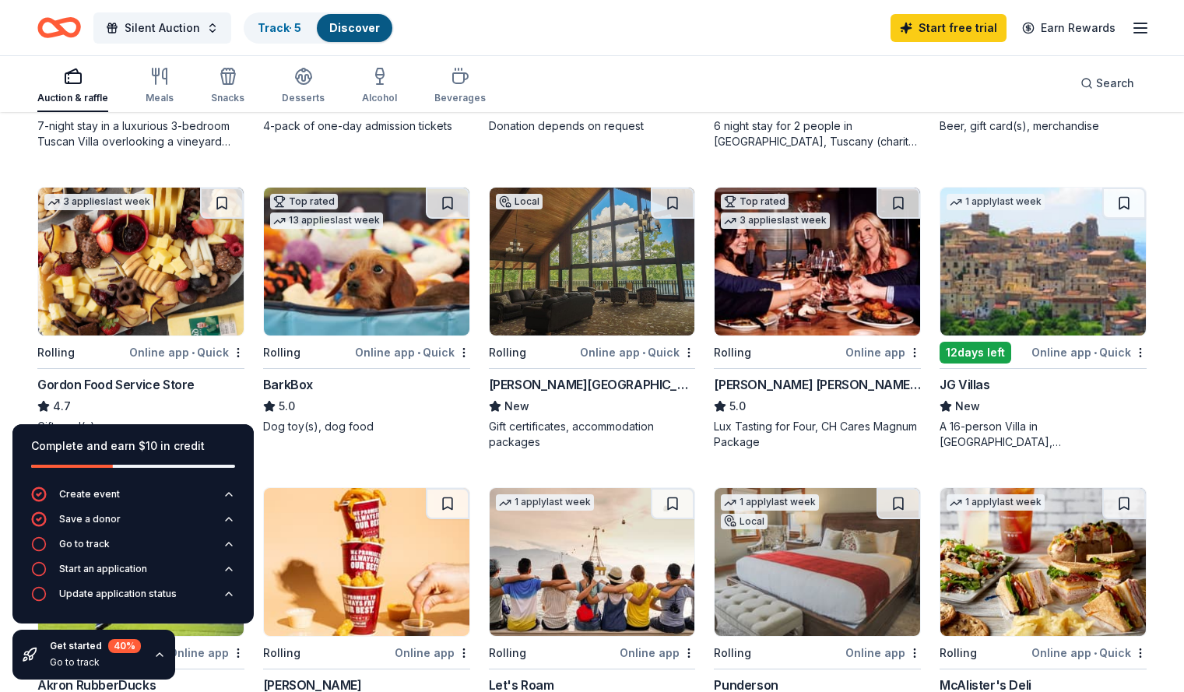
click at [872, 349] on div "Online app" at bounding box center [883, 352] width 76 height 19
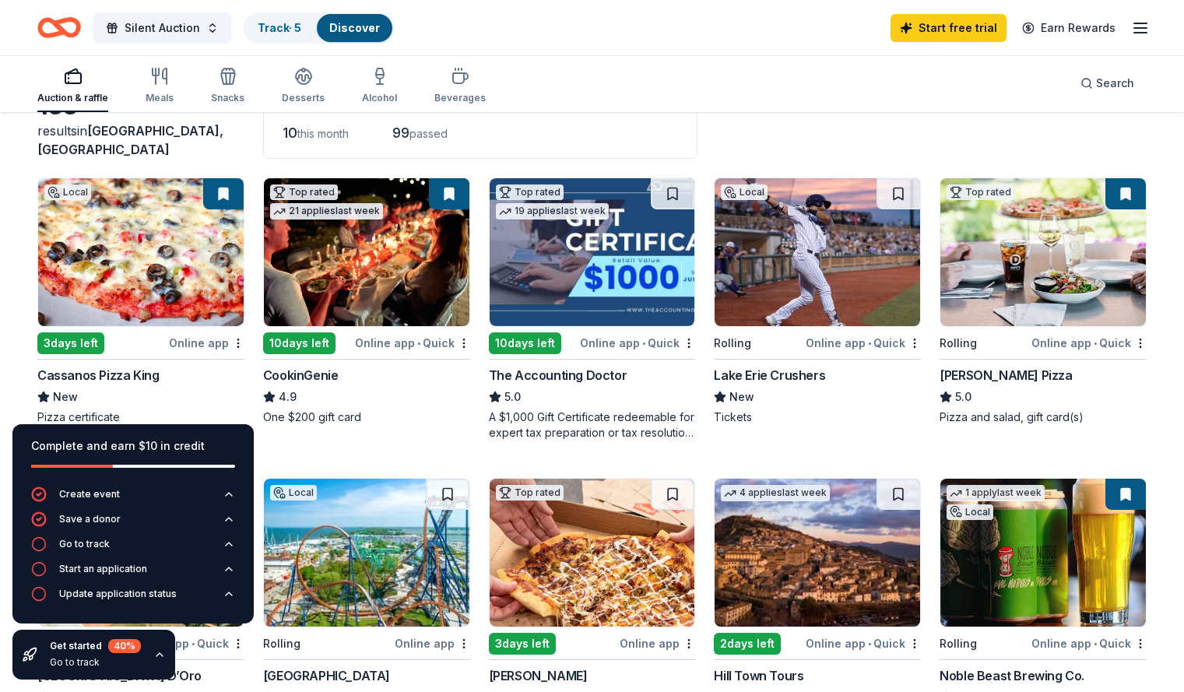
scroll to position [0, 0]
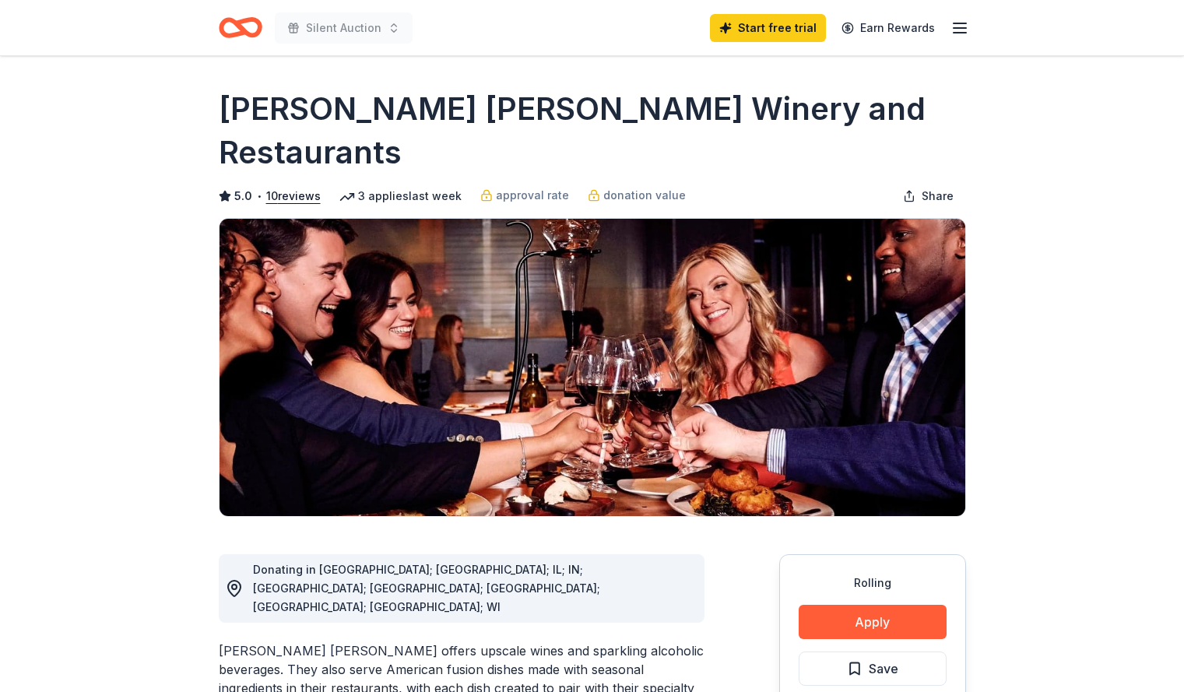
click at [862, 605] on button "Apply" at bounding box center [873, 622] width 148 height 34
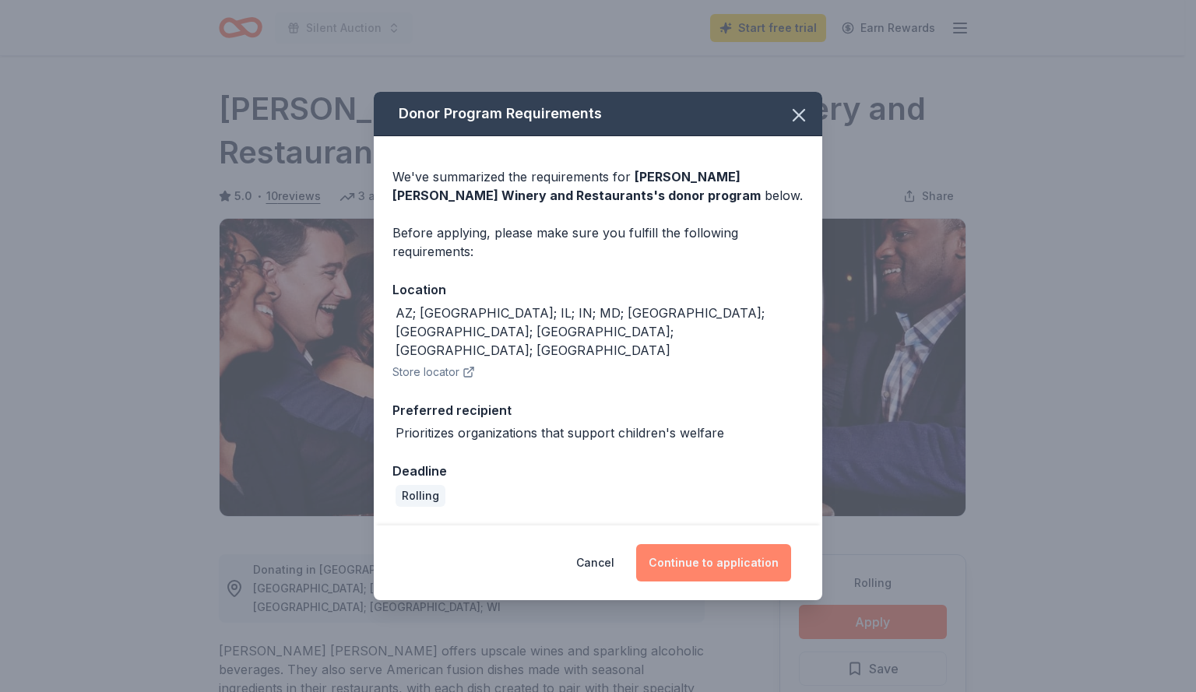
click at [713, 545] on button "Continue to application" at bounding box center [713, 562] width 155 height 37
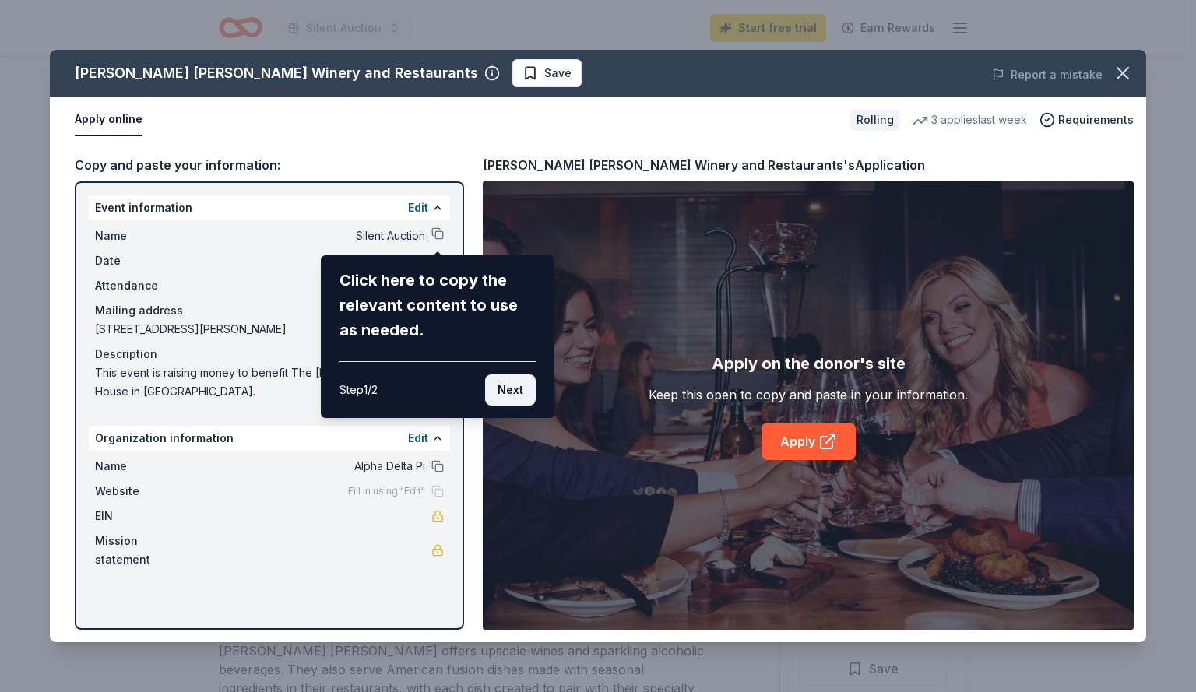
click at [514, 396] on button "Next" at bounding box center [510, 389] width 51 height 31
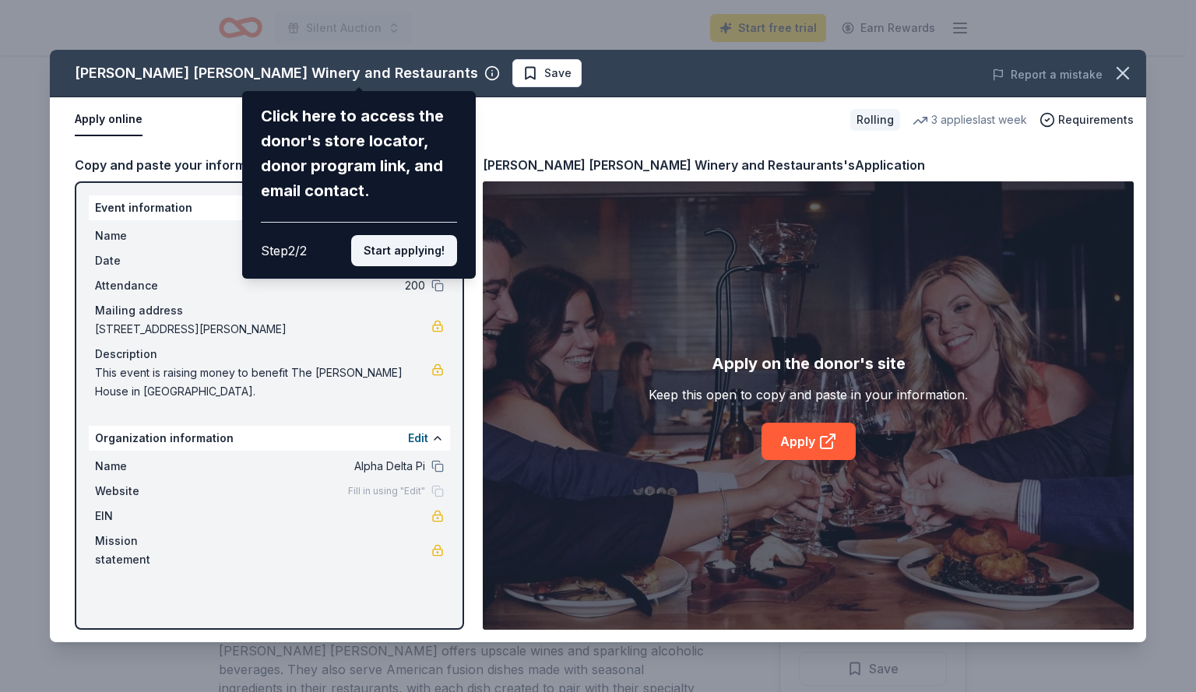
click at [412, 246] on button "Start applying!" at bounding box center [404, 250] width 106 height 31
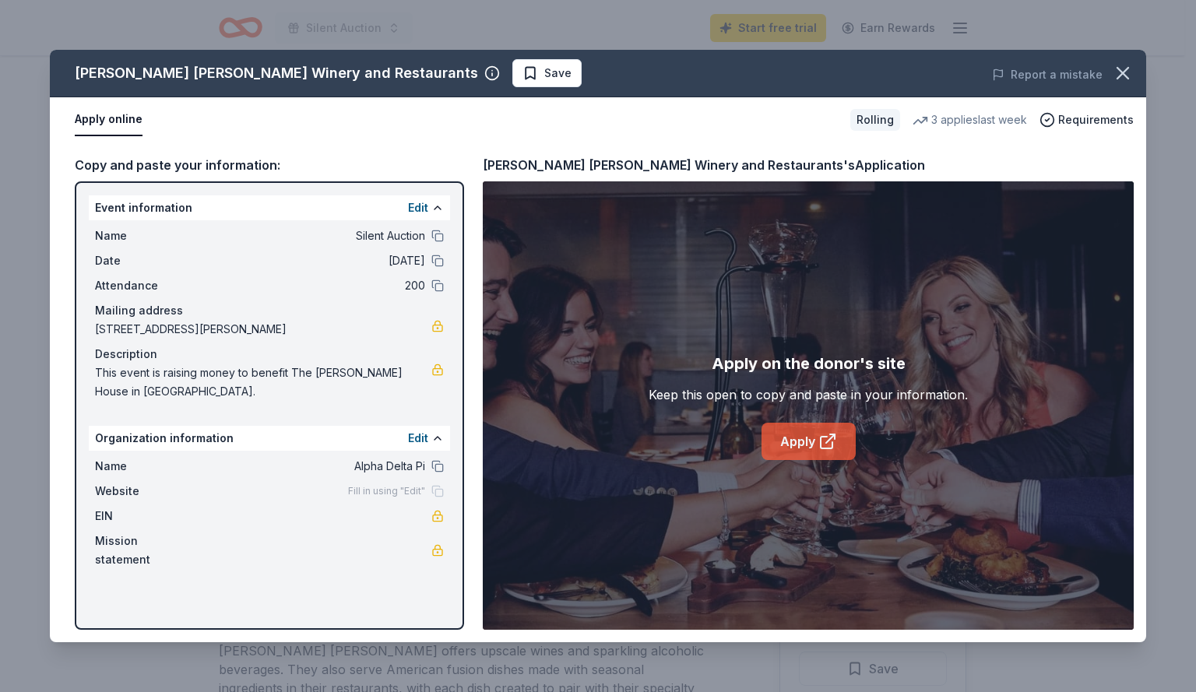
click at [820, 439] on icon at bounding box center [826, 443] width 12 height 12
